Goal: Transaction & Acquisition: Purchase product/service

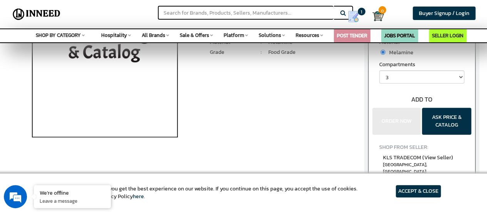
click at [393, 119] on div "Material Melamine" at bounding box center [421, 82] width 107 height 104
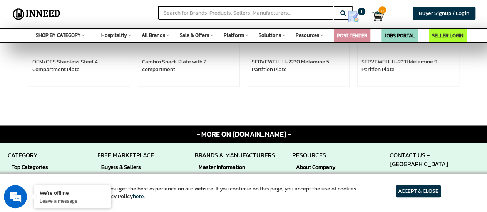
scroll to position [666, 0]
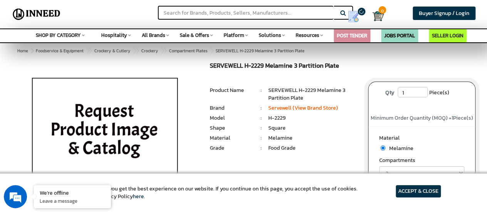
click at [214, 67] on h1 "SERVEWELL H-2229 Melamine 3 Partition Plate" at bounding box center [283, 66] width 147 height 9
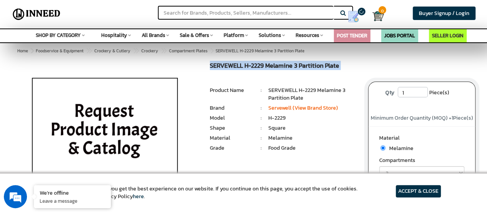
copy div "SERVEWELL H-2229 Melamine 3 Partition Plate MRP: ₹ 0.00 Unit Selling Price: ₹ 2…"
